Goal: Task Accomplishment & Management: Use online tool/utility

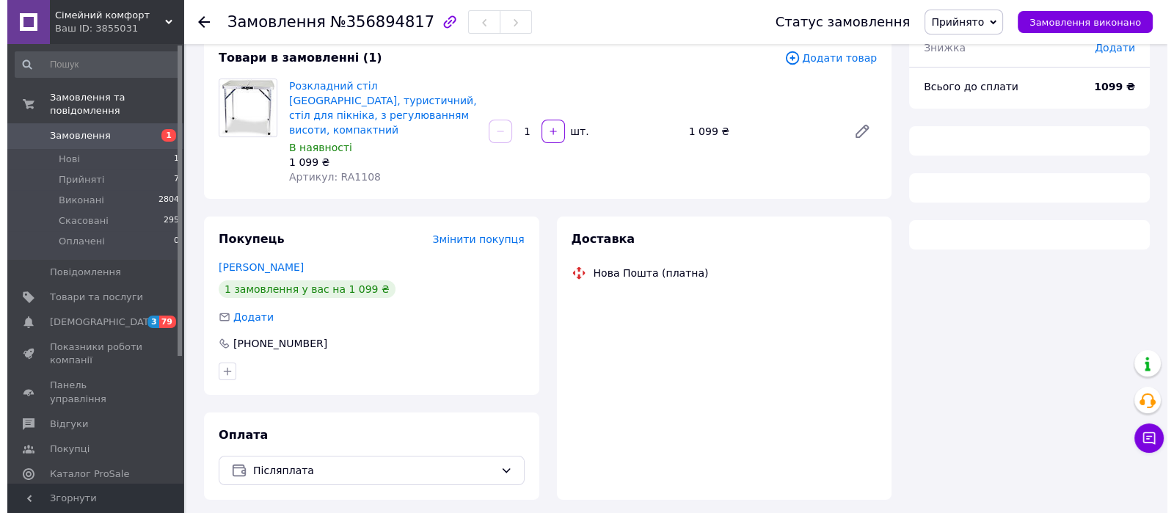
scroll to position [91, 0]
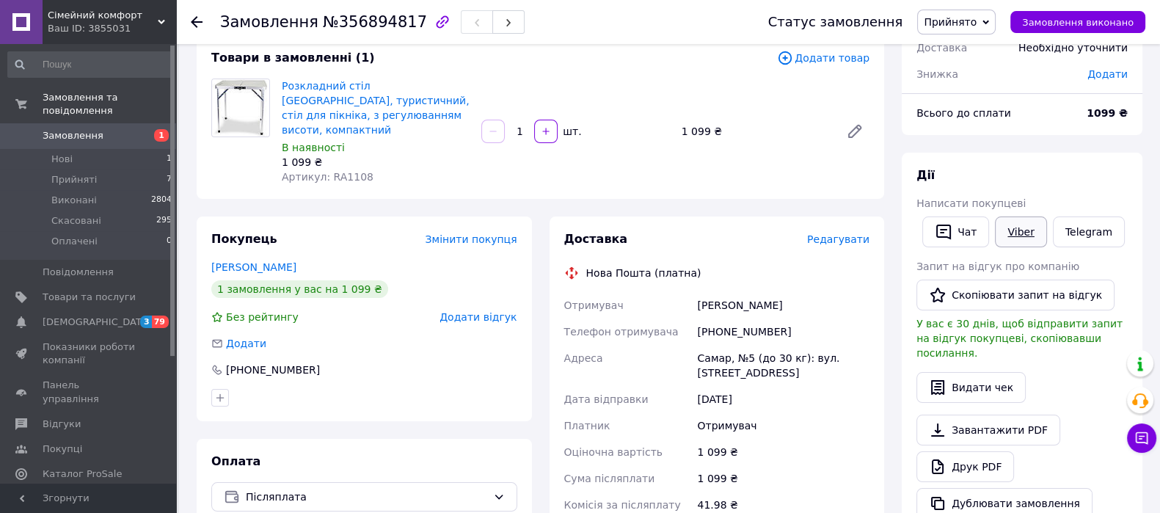
click at [1023, 238] on link "Viber" at bounding box center [1020, 231] width 51 height 31
click at [834, 233] on span "Редагувати" at bounding box center [838, 239] width 62 height 12
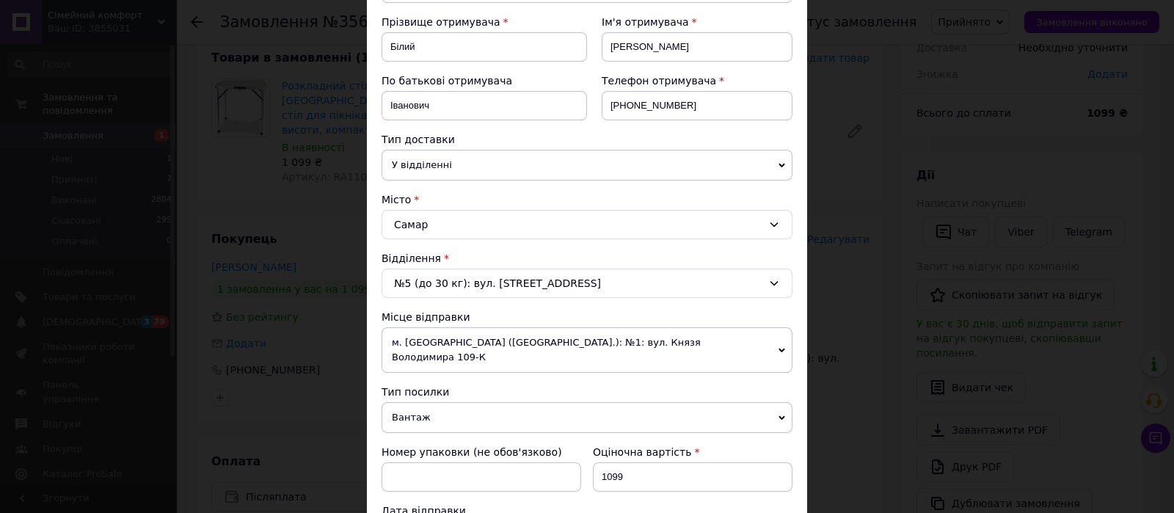
scroll to position [244, 0]
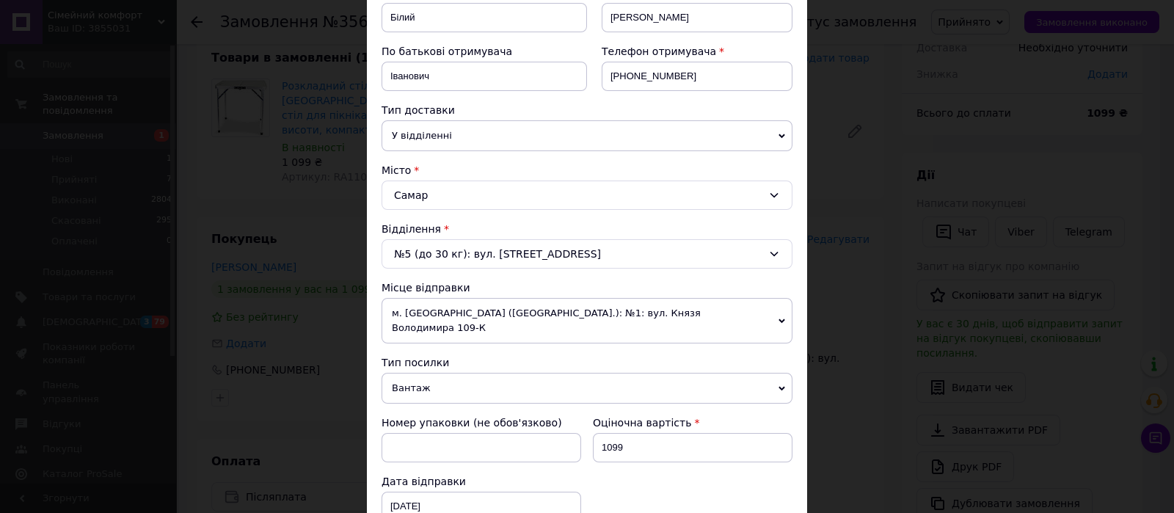
click at [501, 322] on span "м. [GEOGRAPHIC_DATA] ([GEOGRAPHIC_DATA].): №1: вул. Князя Володимира 109-К" at bounding box center [586, 320] width 411 height 45
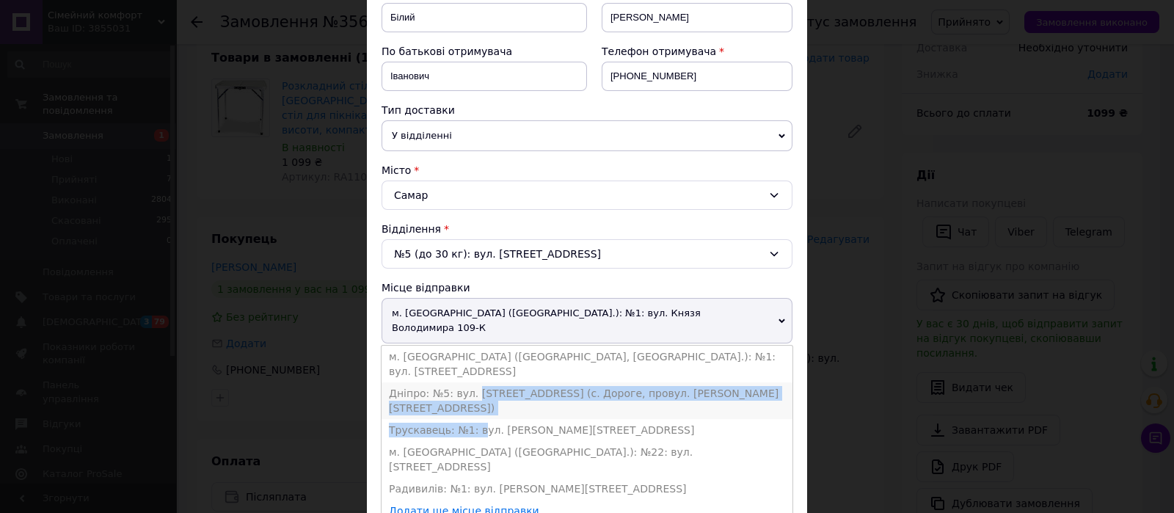
drag, startPoint x: 472, startPoint y: 374, endPoint x: 469, endPoint y: 365, distance: 10.2
click at [469, 365] on ul "м. [GEOGRAPHIC_DATA] ([GEOGRAPHIC_DATA], [GEOGRAPHIC_DATA].): №1: вул. [STREET_…" at bounding box center [587, 434] width 412 height 178
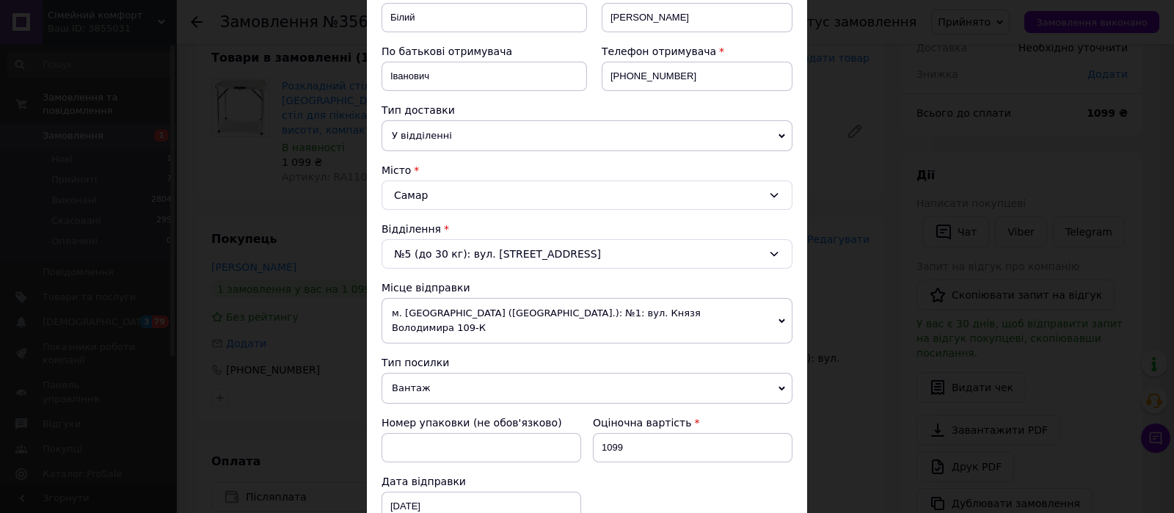
click at [426, 319] on span "м. [GEOGRAPHIC_DATA] ([GEOGRAPHIC_DATA].): №1: вул. Князя Володимира 109-К" at bounding box center [586, 320] width 411 height 45
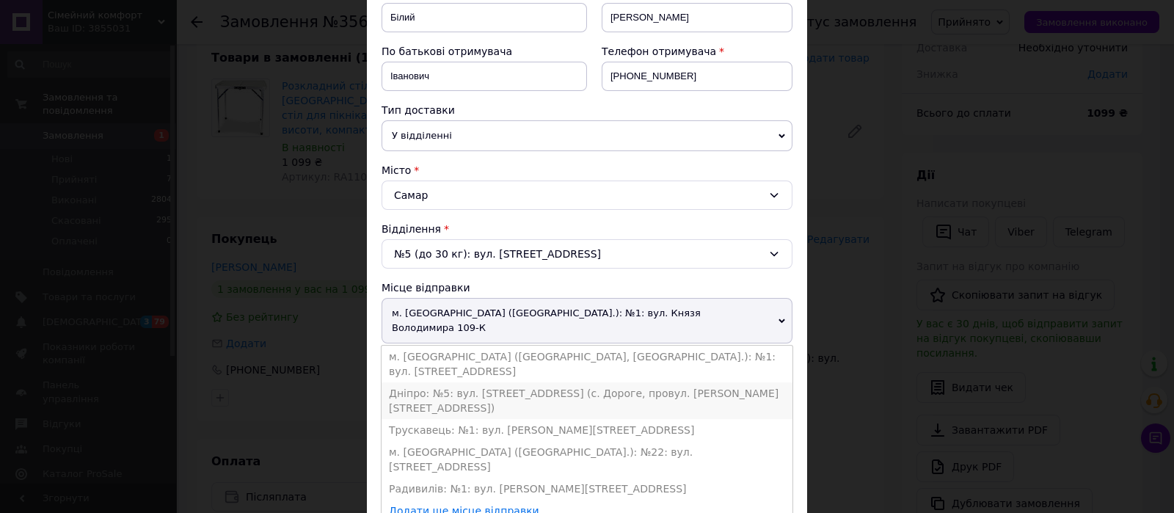
click at [425, 382] on li "Дніпро: №5: вул. [STREET_ADDRESS] (с. Дороге, провул. [PERSON_NAME][STREET_ADDR…" at bounding box center [586, 400] width 411 height 37
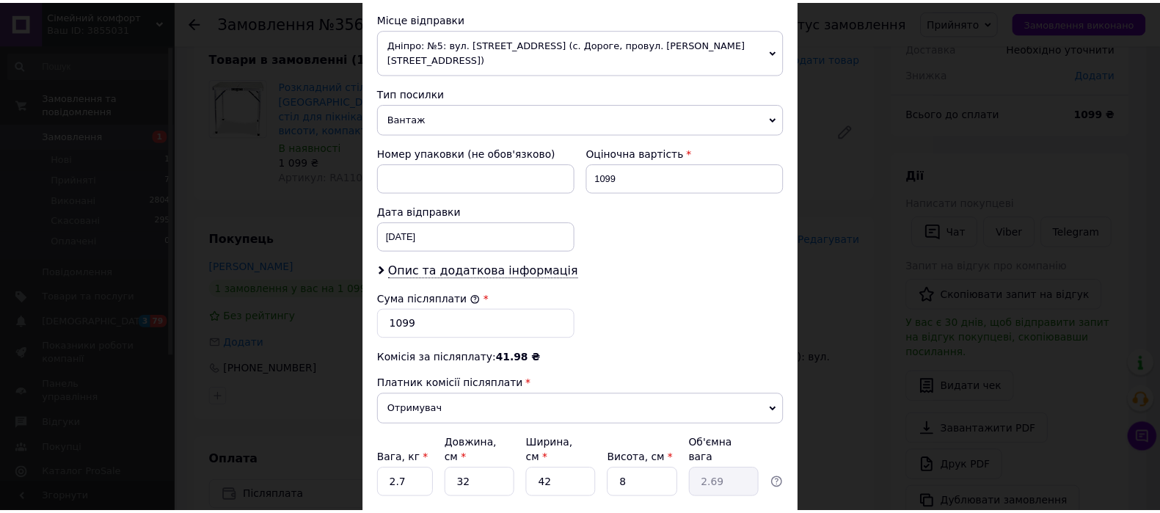
scroll to position [602, 0]
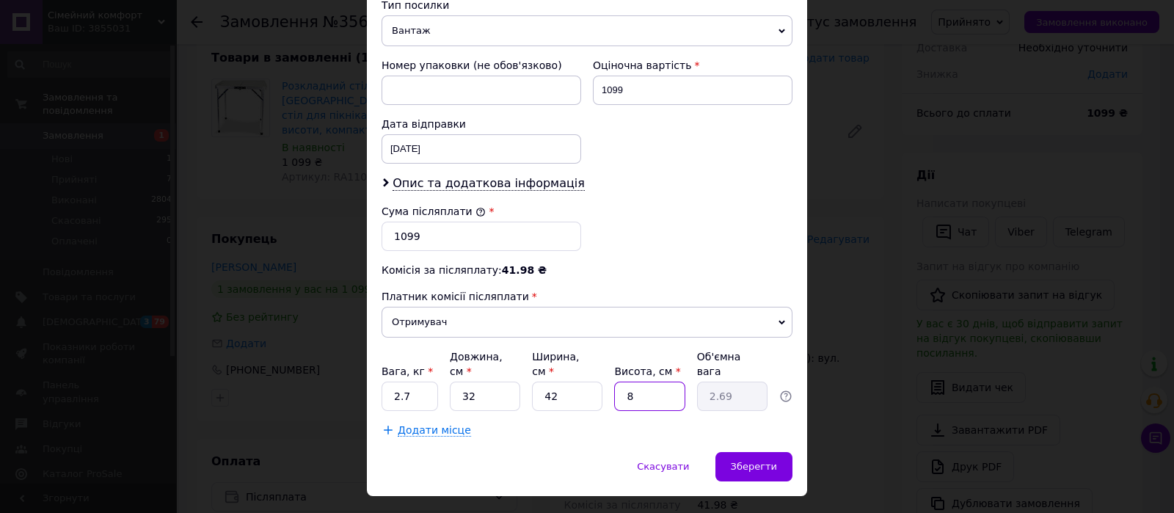
click at [629, 381] on input "8" at bounding box center [649, 395] width 70 height 29
type input "5"
type input "1.68"
type input "5"
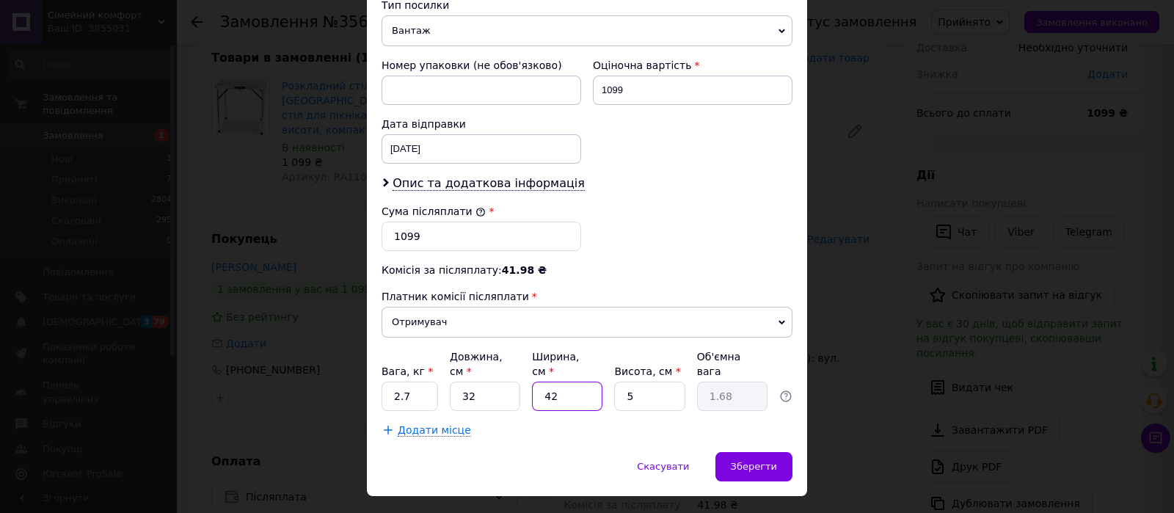
click at [557, 381] on input "42" at bounding box center [567, 395] width 70 height 29
type input "4"
type input "0.16"
type input "48"
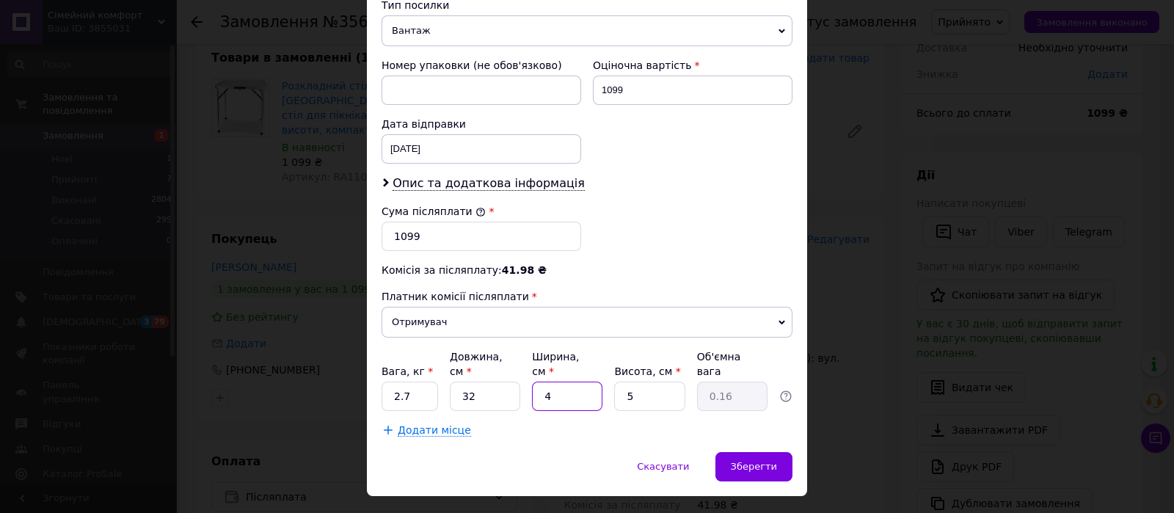
type input "1.92"
type input "48"
click at [789, 452] on div "Зберегти" at bounding box center [753, 466] width 77 height 29
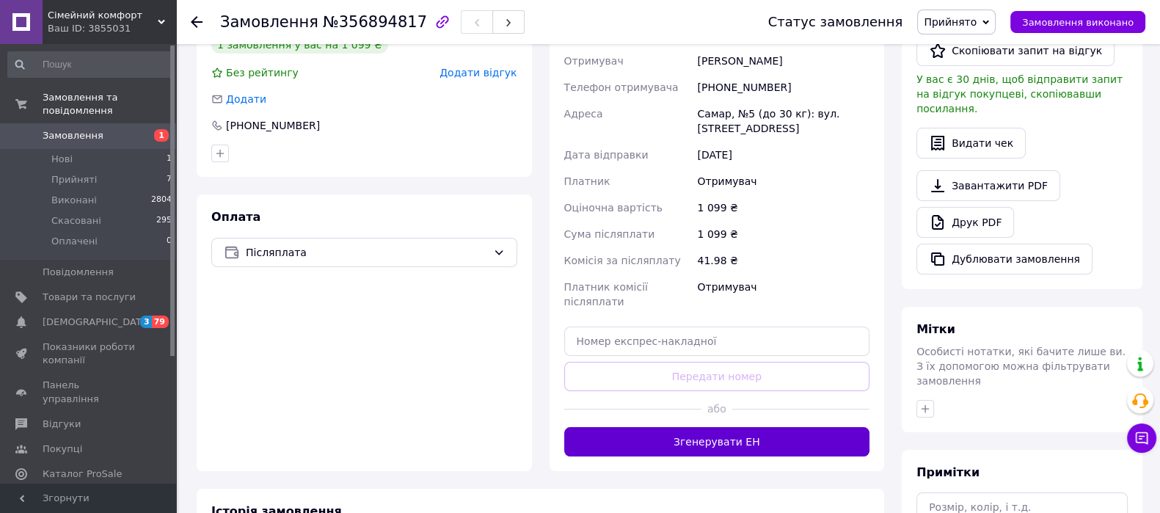
click at [782, 427] on button "Згенерувати ЕН" at bounding box center [717, 441] width 306 height 29
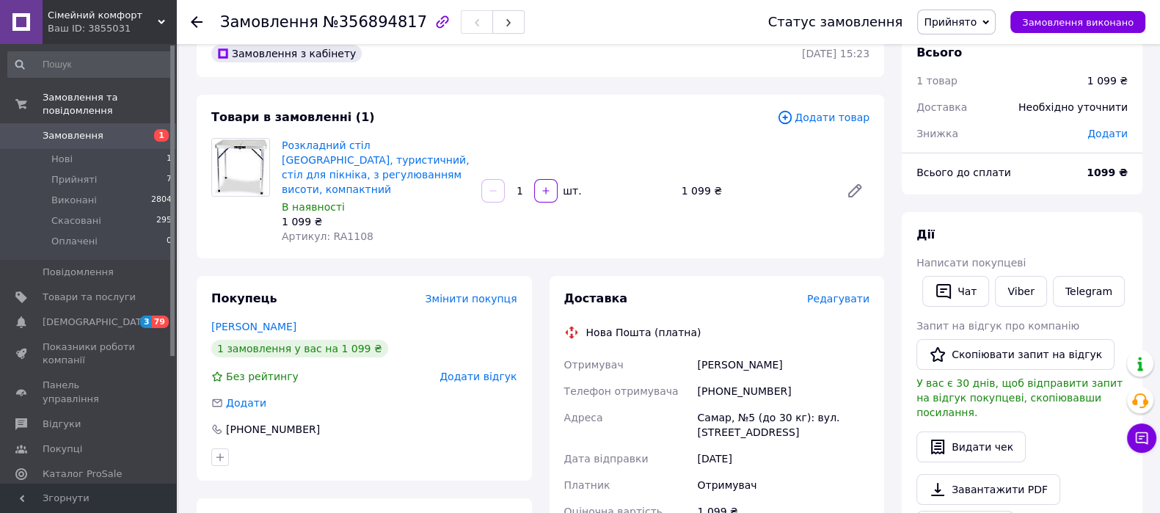
scroll to position [0, 0]
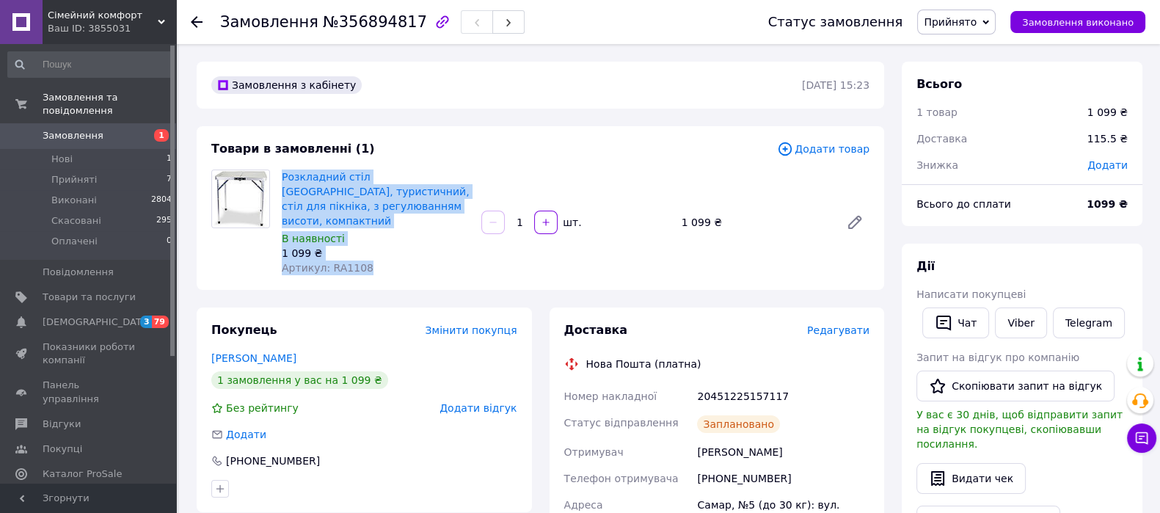
drag, startPoint x: 276, startPoint y: 178, endPoint x: 363, endPoint y: 255, distance: 116.9
click at [363, 255] on div "Розкладний стіл [GEOGRAPHIC_DATA], туристичний, стіл для пікніка, з регулювання…" at bounding box center [376, 223] width 200 height 112
copy div "Розкладний стіл [GEOGRAPHIC_DATA], туристичний, стіл для пікніка, з регулювання…"
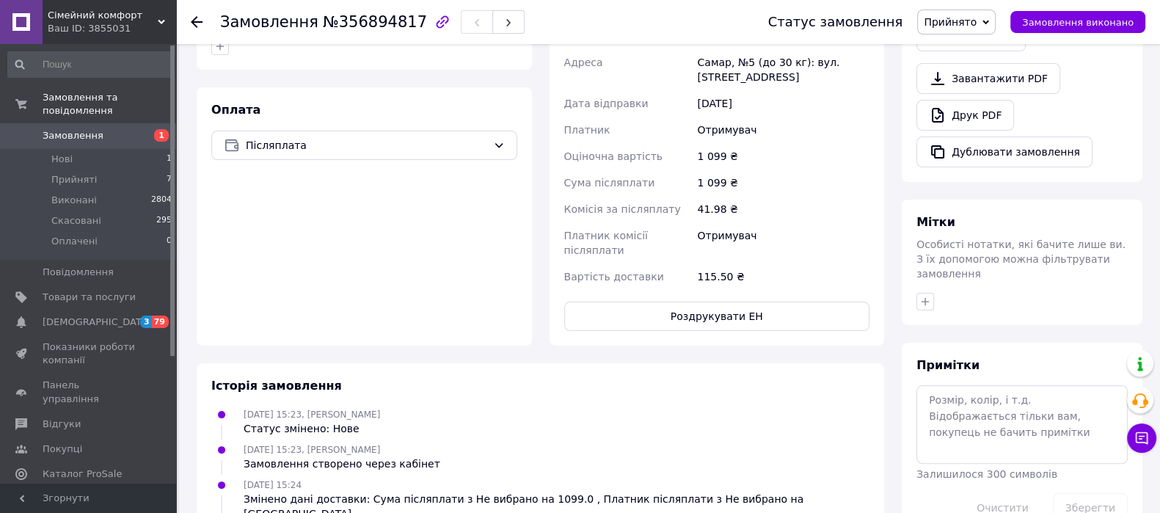
scroll to position [489, 0]
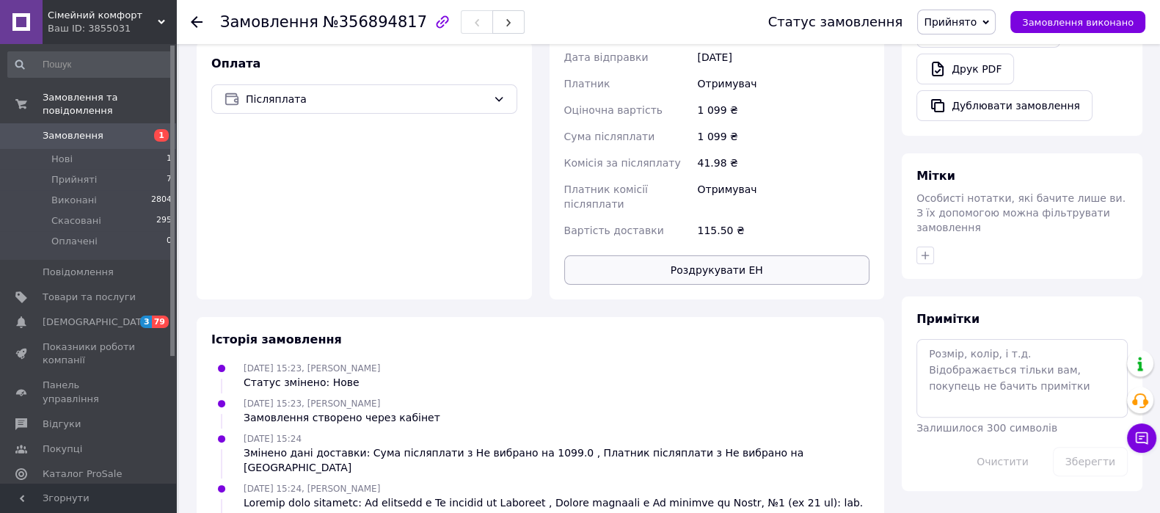
click at [737, 255] on button "Роздрукувати ЕН" at bounding box center [717, 269] width 306 height 29
click at [81, 129] on span "Замовлення" at bounding box center [73, 135] width 61 height 13
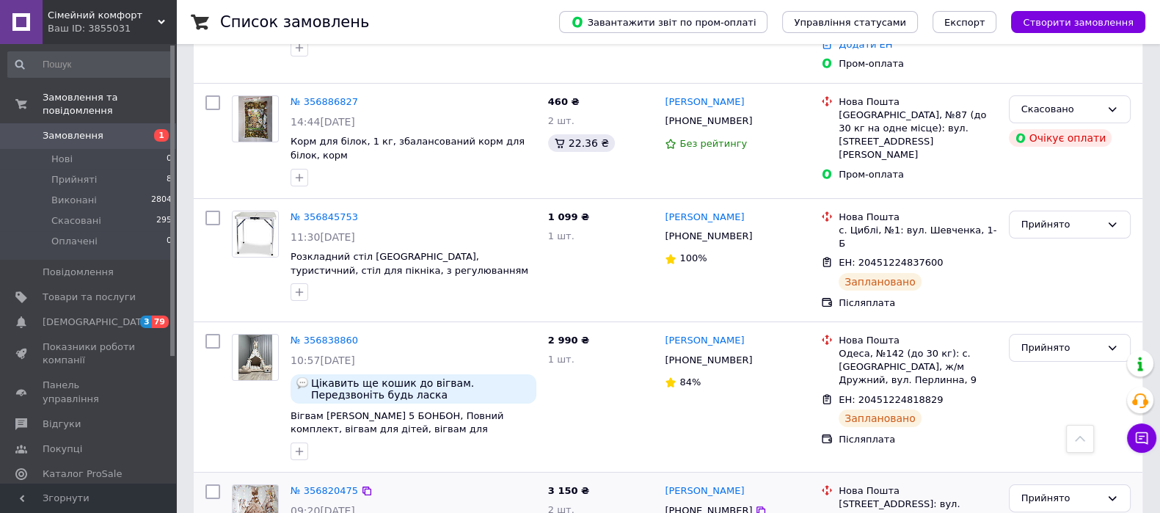
scroll to position [348, 0]
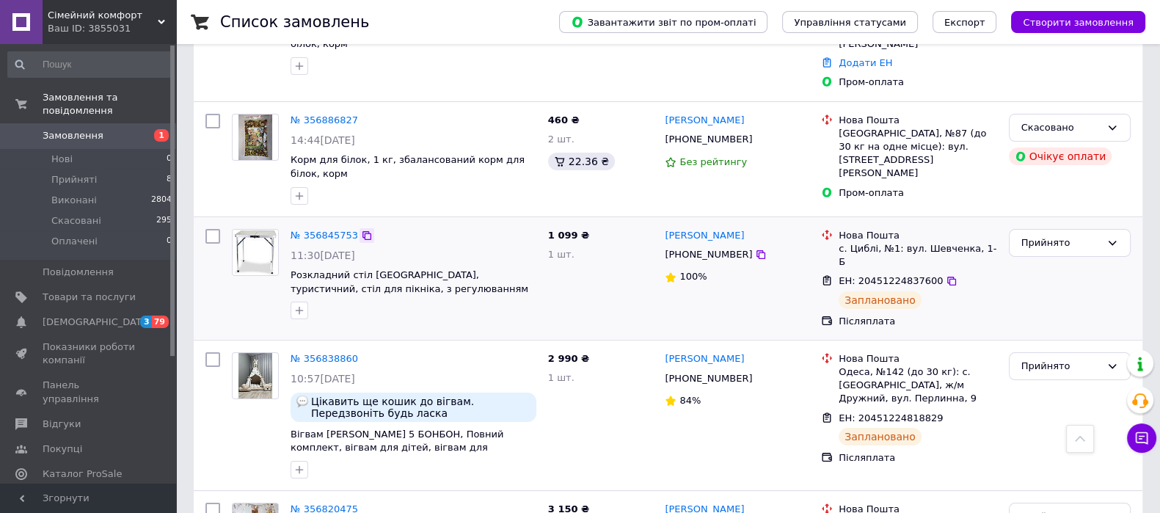
click at [362, 231] on icon at bounding box center [366, 235] width 9 height 9
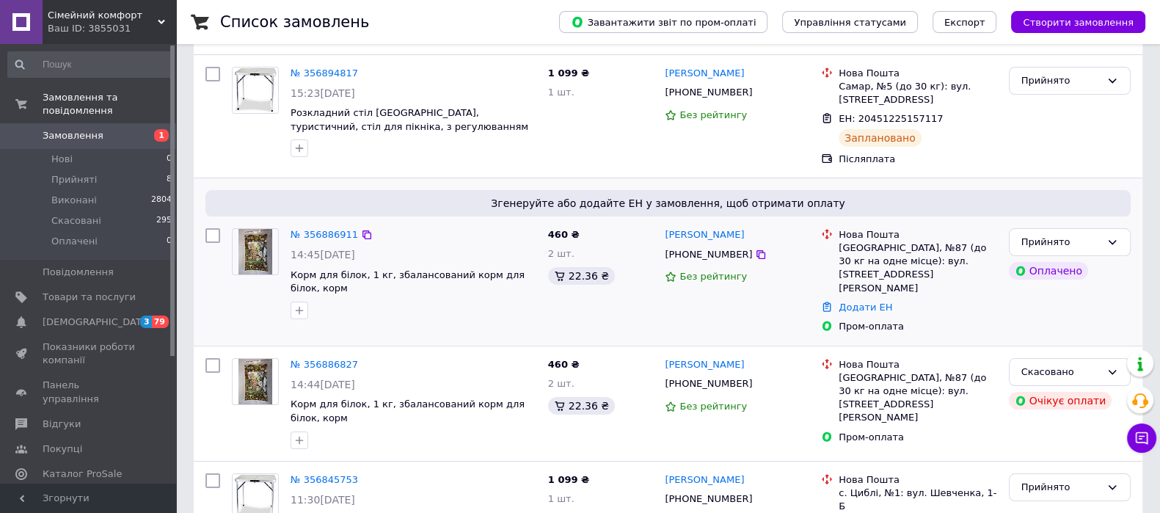
scroll to position [0, 0]
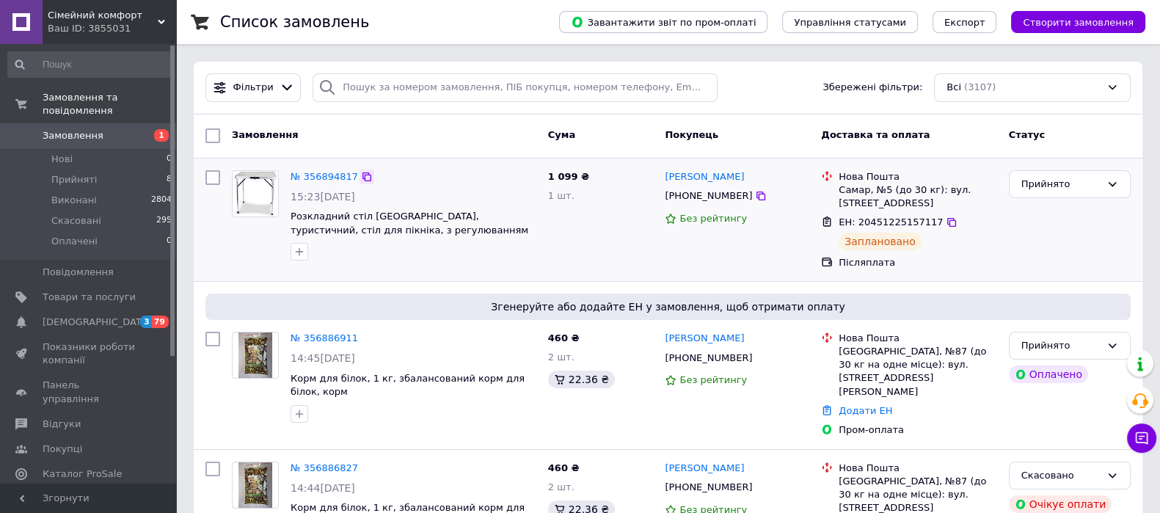
click at [361, 171] on icon at bounding box center [367, 177] width 12 height 12
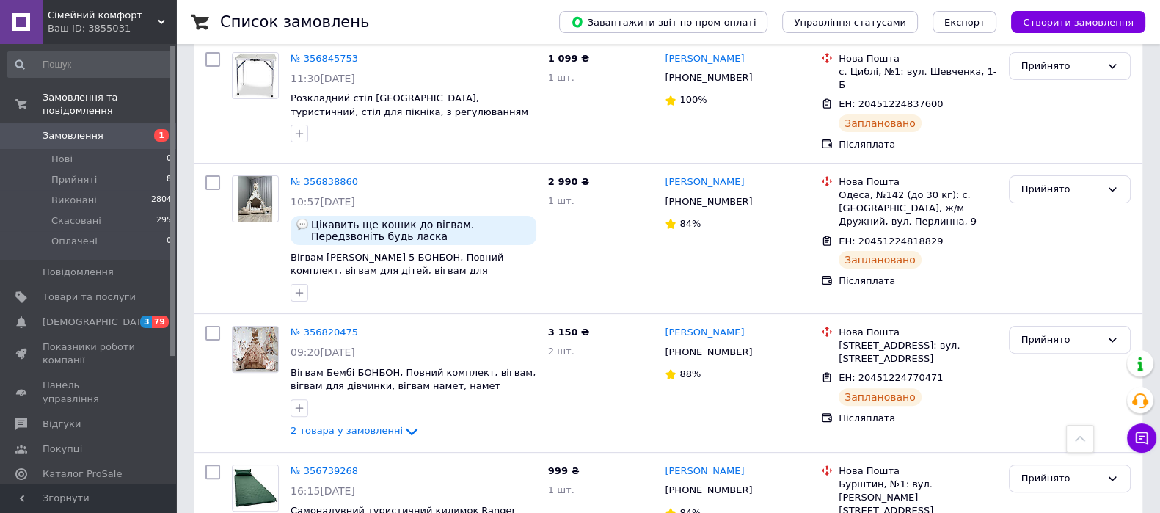
scroll to position [611, 0]
